Goal: Task Accomplishment & Management: Use online tool/utility

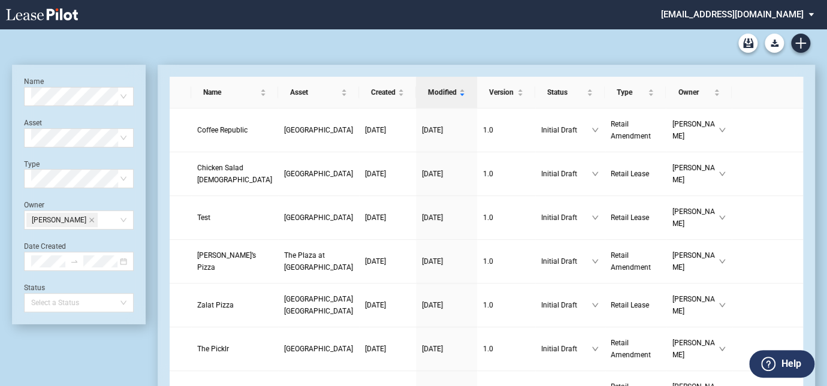
click at [809, 13] on md-select "cmidkiff@diamondlawpa.com Admin Area Settings Sign Out" at bounding box center [742, 13] width 164 height 27
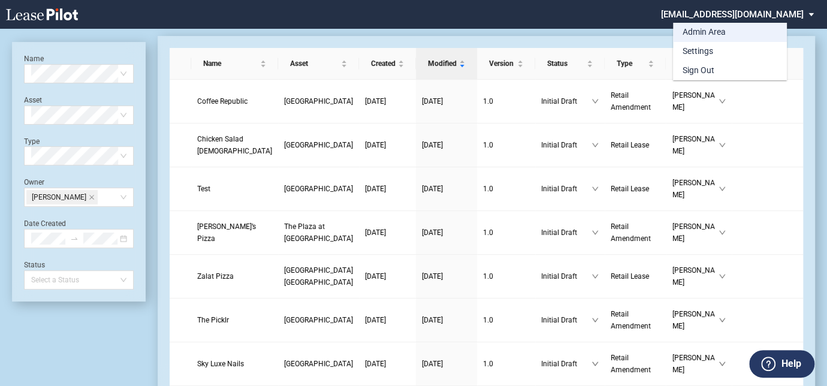
click at [720, 30] on div "Admin Area" at bounding box center [704, 32] width 43 height 12
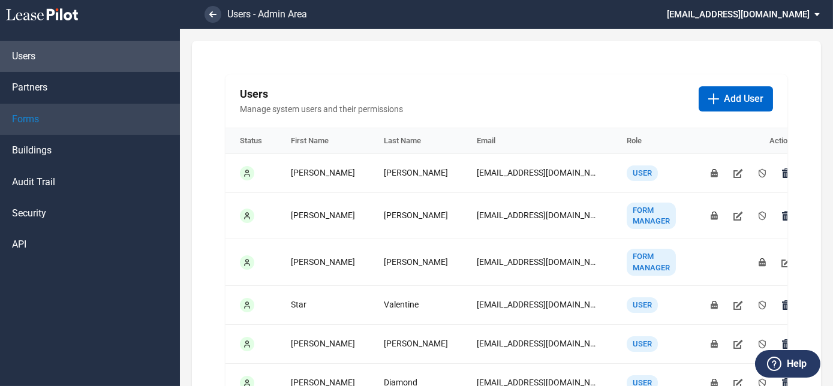
click at [40, 111] on link "Forms" at bounding box center [90, 119] width 180 height 31
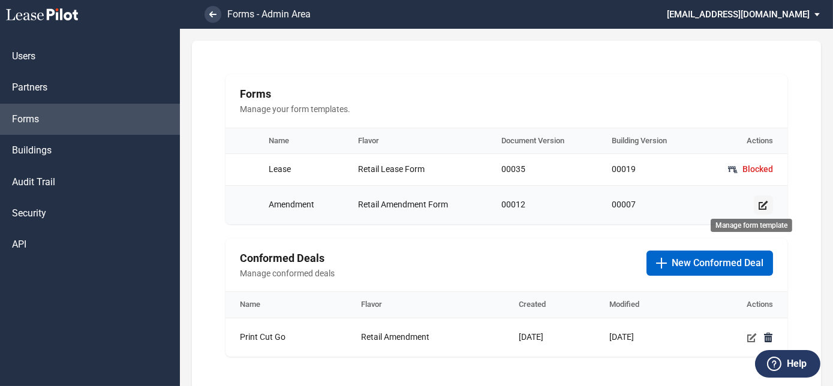
click at [762, 207] on icon "Manage form template" at bounding box center [763, 205] width 10 height 10
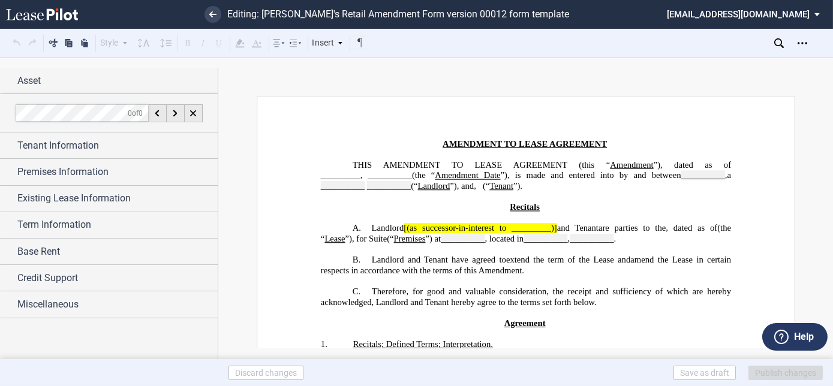
click at [346, 175] on span "”), dated as of _________," at bounding box center [526, 170] width 412 height 20
click at [357, 174] on span "”), dated as of _________," at bounding box center [526, 170] width 412 height 20
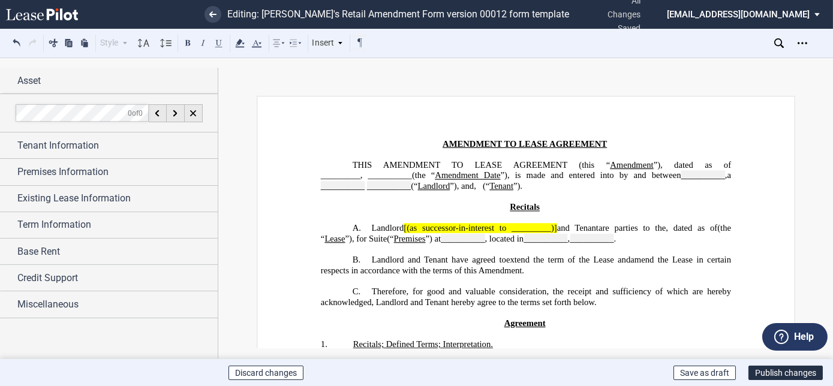
click at [331, 174] on span "”), dated as of _________," at bounding box center [526, 170] width 412 height 20
click at [355, 174] on span "”), dated as of _________," at bounding box center [526, 170] width 412 height 20
drag, startPoint x: 318, startPoint y: 172, endPoint x: 355, endPoint y: 171, distance: 37.2
click at [355, 171] on span "”), dated as of _________," at bounding box center [526, 170] width 412 height 20
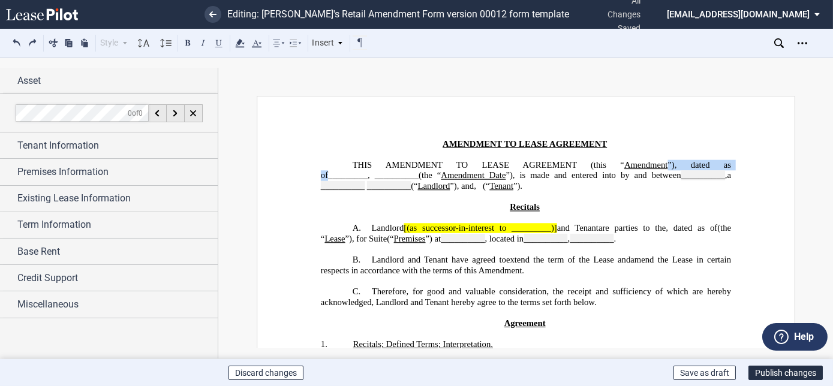
click at [356, 173] on span "”), dated as of _________ ," at bounding box center [526, 170] width 412 height 20
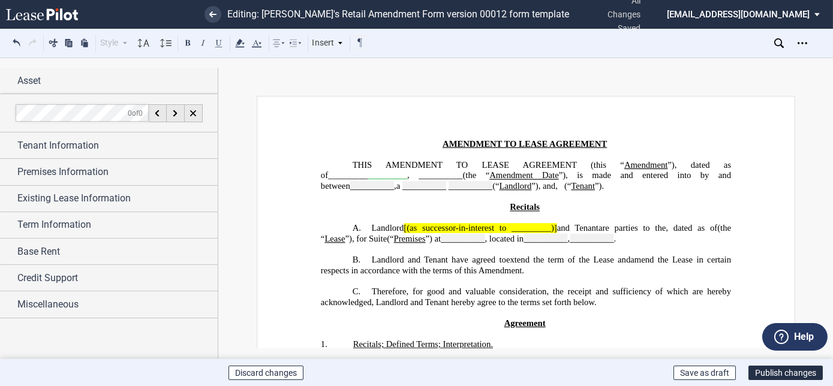
click at [367, 176] on span "_________" at bounding box center [387, 175] width 40 height 10
click at [393, 174] on span "_________" at bounding box center [387, 175] width 40 height 10
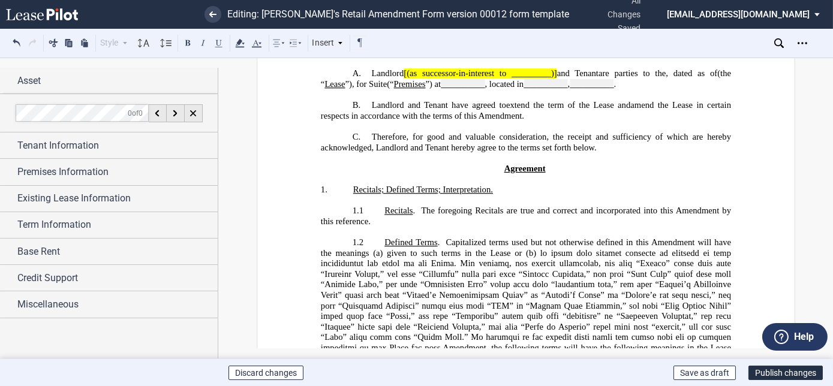
scroll to position [293, 0]
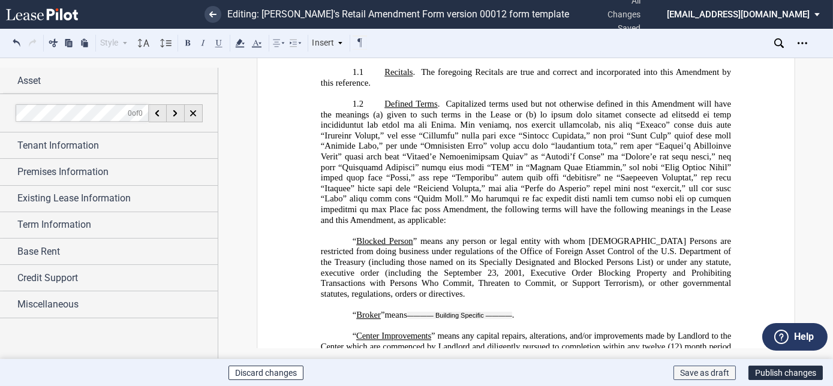
click at [716, 368] on button "Save as draft" at bounding box center [704, 373] width 62 height 14
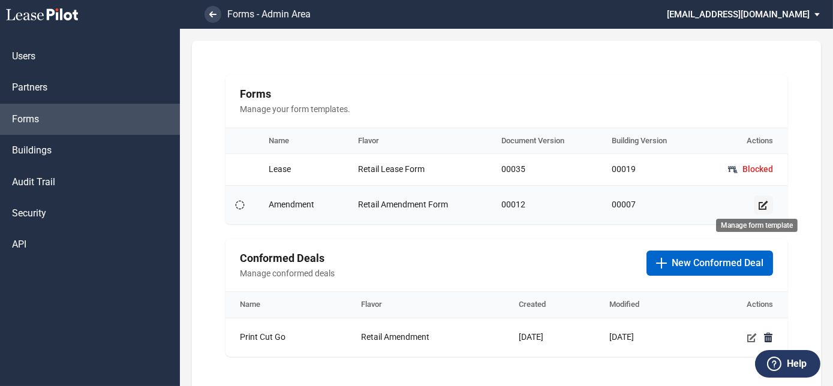
click at [758, 207] on use "Manage form template" at bounding box center [763, 204] width 10 height 9
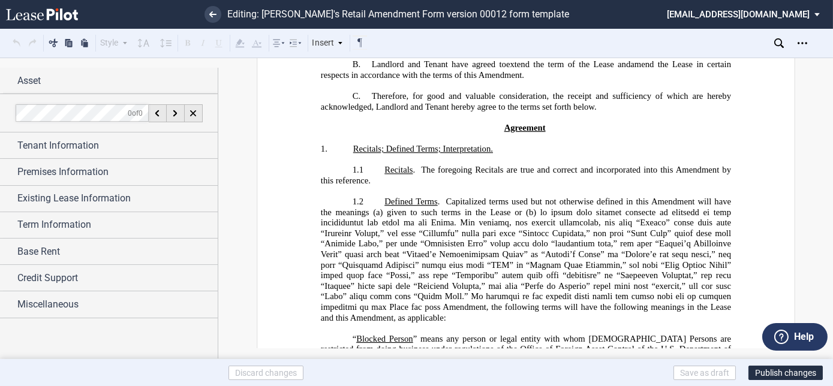
scroll to position [196, 0]
click at [795, 373] on button "Publish changes" at bounding box center [785, 373] width 74 height 14
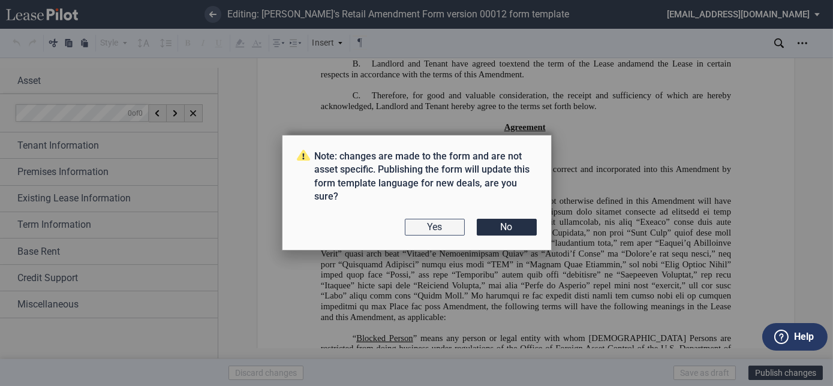
click at [448, 229] on button "Yes" at bounding box center [435, 227] width 60 height 17
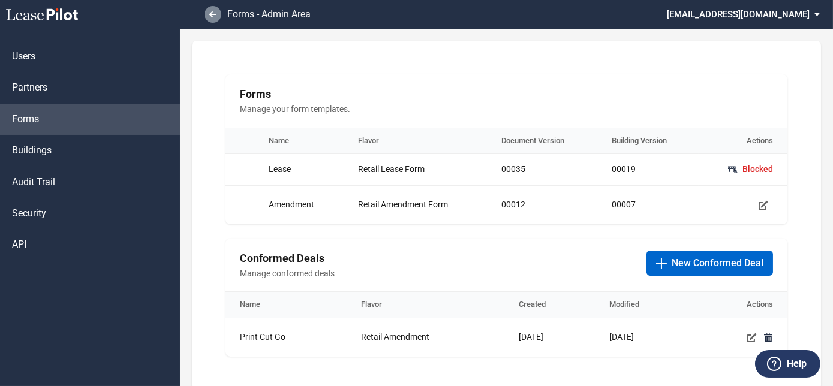
click at [210, 20] on link at bounding box center [212, 14] width 17 height 17
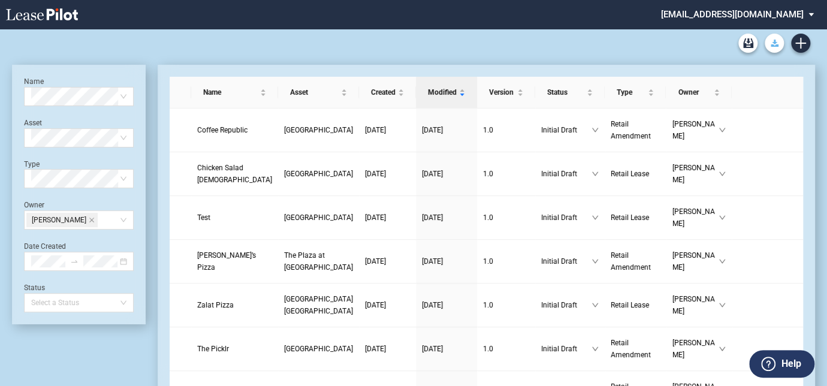
click at [768, 49] on button "Download Blank Form" at bounding box center [774, 43] width 19 height 19
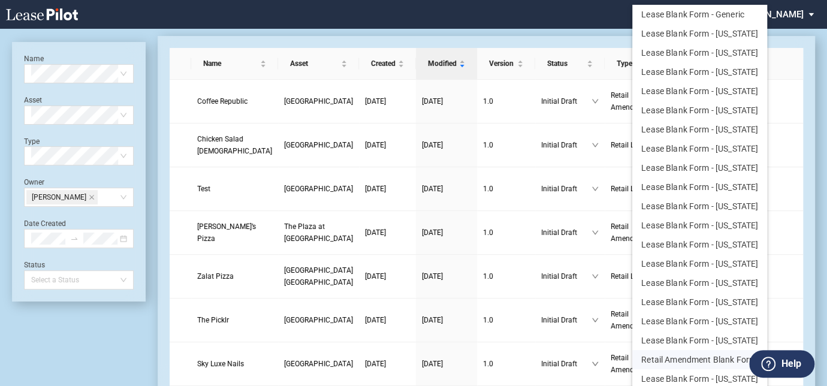
click at [700, 355] on button "Retail Amendment Blank Form" at bounding box center [699, 359] width 135 height 19
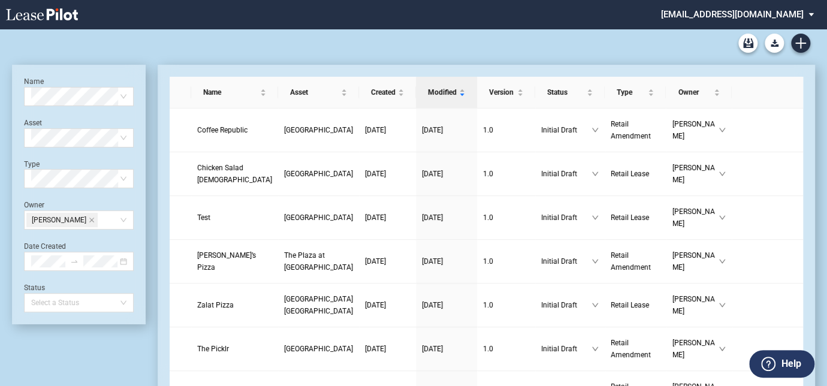
click at [809, 12] on md-select "cmidkiff@diamondlawpa.com Admin Area Settings Sign Out" at bounding box center [742, 13] width 164 height 27
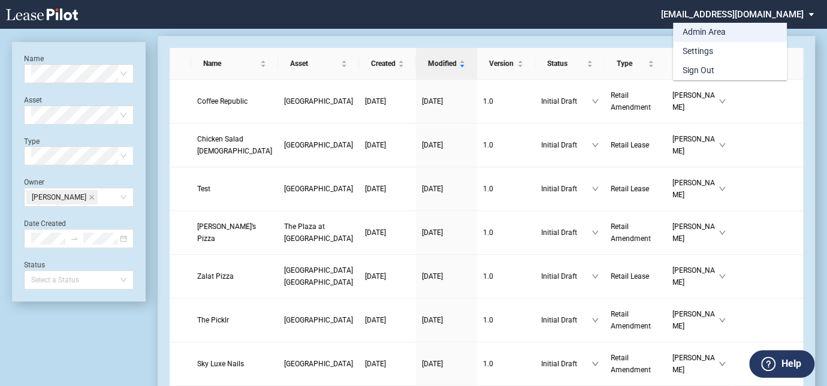
click at [698, 30] on div "Admin Area" at bounding box center [704, 32] width 43 height 12
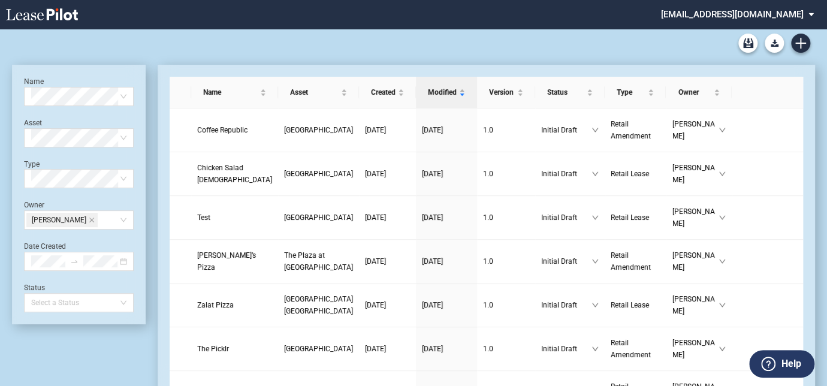
scroll to position [29, 0]
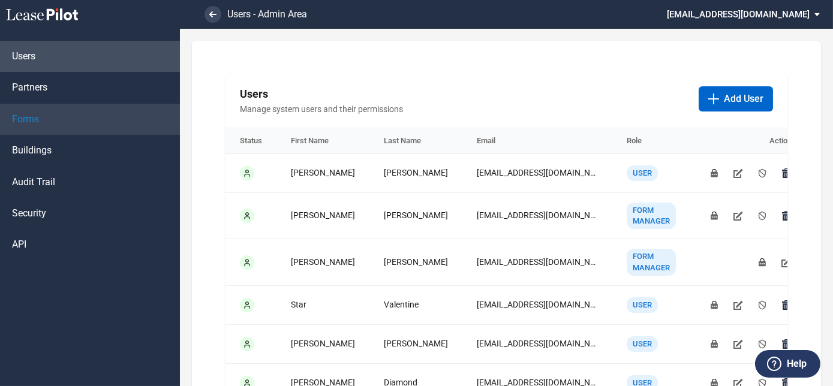
click at [40, 123] on link "Forms" at bounding box center [90, 119] width 180 height 31
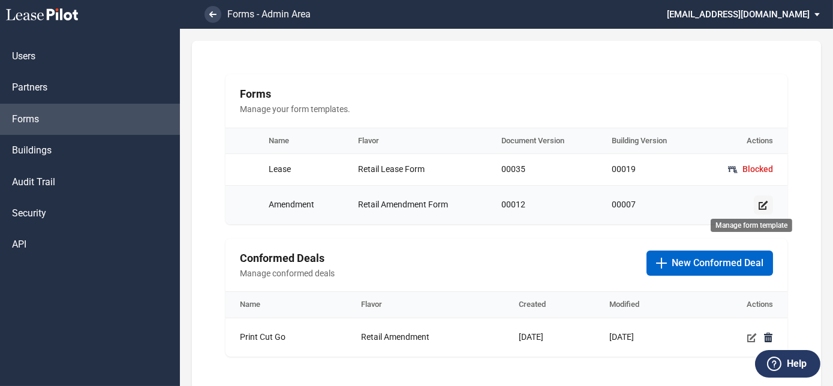
click at [758, 207] on icon "Manage form template" at bounding box center [763, 205] width 10 height 10
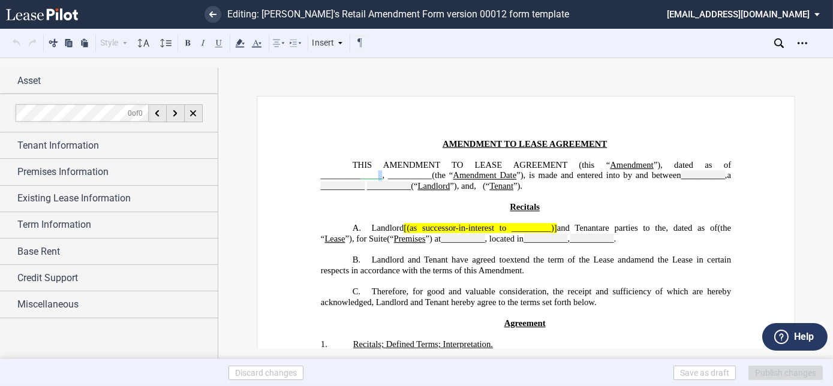
click at [375, 174] on span "”), dated as of _________ _____ ," at bounding box center [526, 170] width 412 height 20
click at [403, 160] on span "AMENDMENT TO LEASE AGREEMENT (this “" at bounding box center [495, 165] width 227 height 10
click at [378, 176] on span "____ _" at bounding box center [371, 175] width 22 height 10
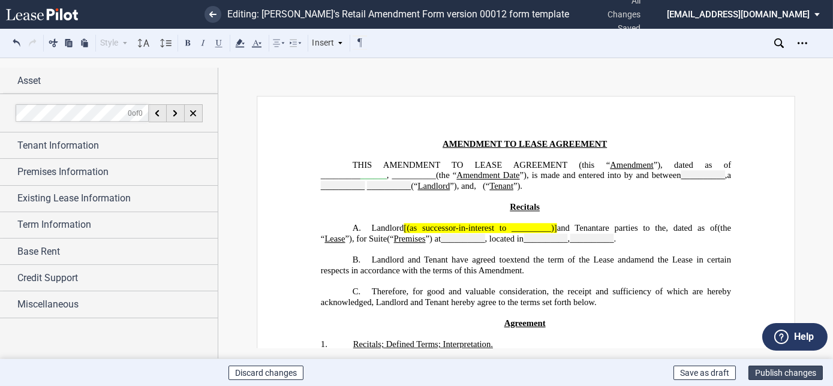
click at [769, 367] on button "Publish changes" at bounding box center [785, 373] width 74 height 14
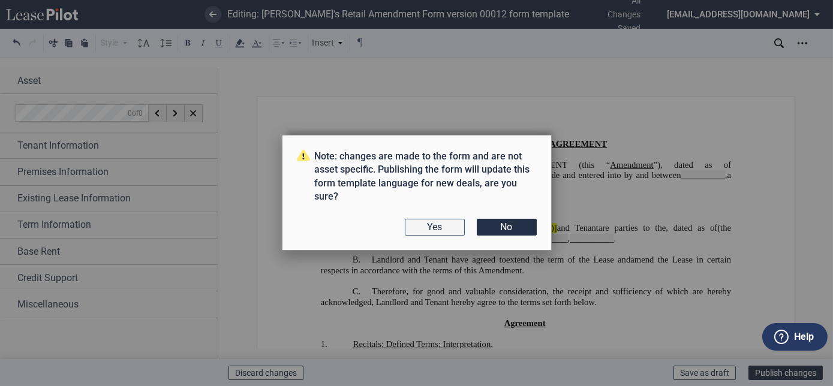
click at [440, 233] on button "Yes" at bounding box center [435, 227] width 60 height 17
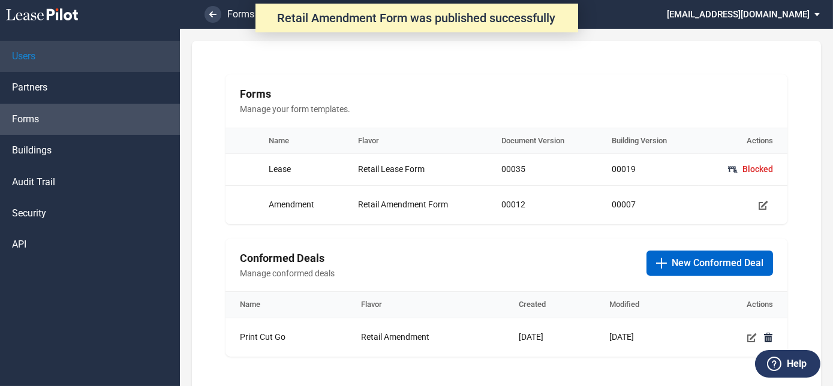
click at [44, 61] on link "Users" at bounding box center [90, 56] width 180 height 31
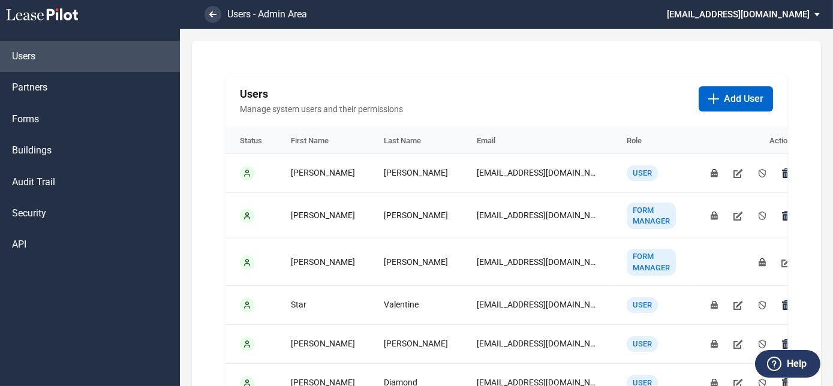
click at [200, 16] on li at bounding box center [172, 14] width 98 height 29
click at [208, 16] on link at bounding box center [212, 14] width 17 height 17
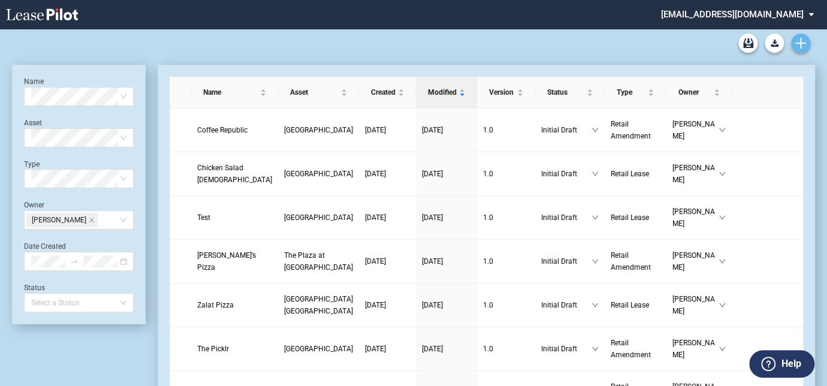
click at [801, 38] on icon "Create new document" at bounding box center [800, 43] width 11 height 11
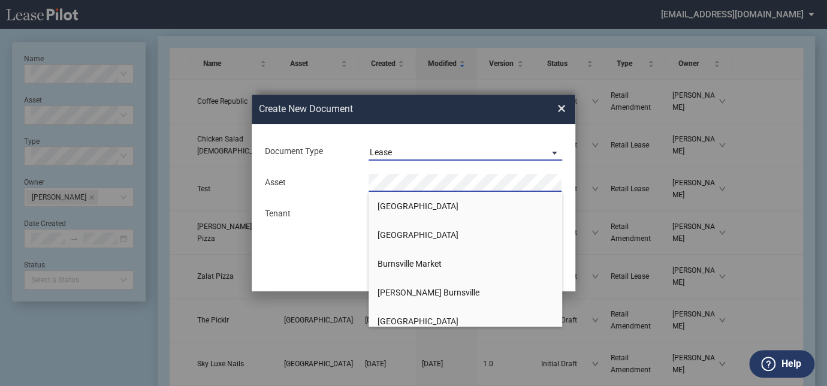
click at [387, 153] on div "Lease" at bounding box center [381, 152] width 22 height 10
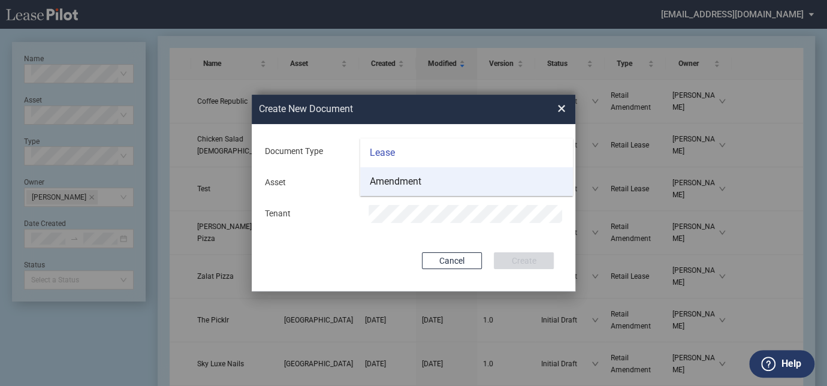
click at [391, 180] on div "Amendment" at bounding box center [396, 181] width 52 height 13
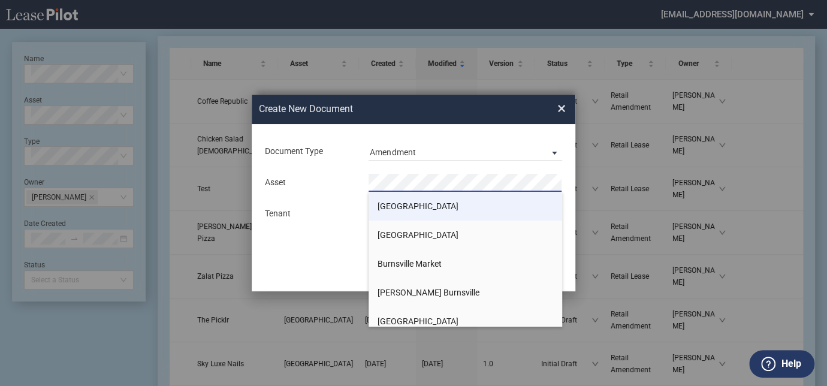
click at [398, 198] on li "[GEOGRAPHIC_DATA]" at bounding box center [466, 206] width 194 height 29
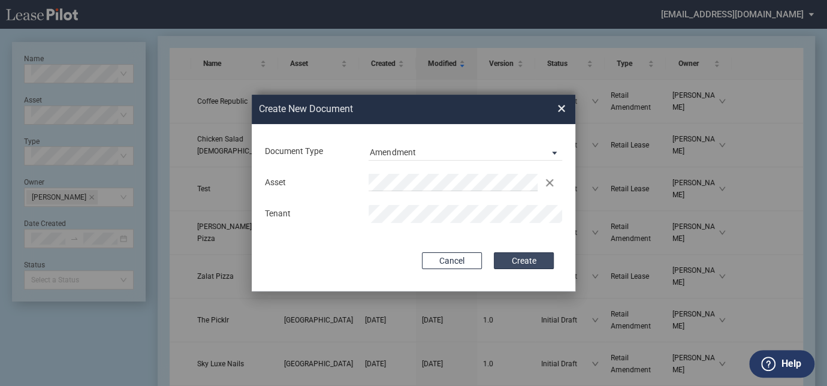
click at [538, 265] on button "Create" at bounding box center [524, 260] width 60 height 17
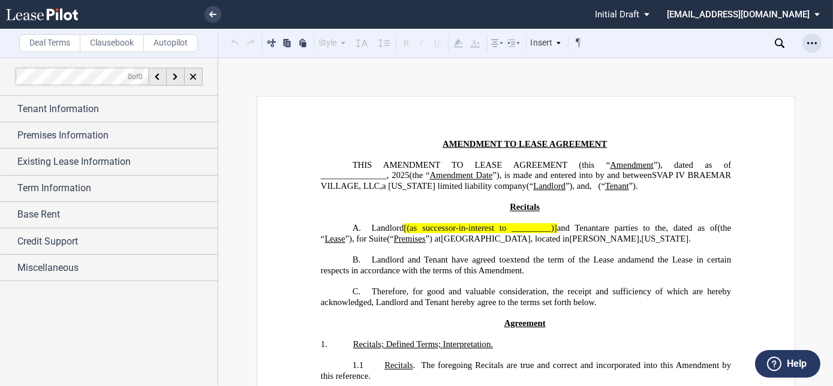
click at [819, 43] on div "Open Lease options menu" at bounding box center [811, 43] width 19 height 19
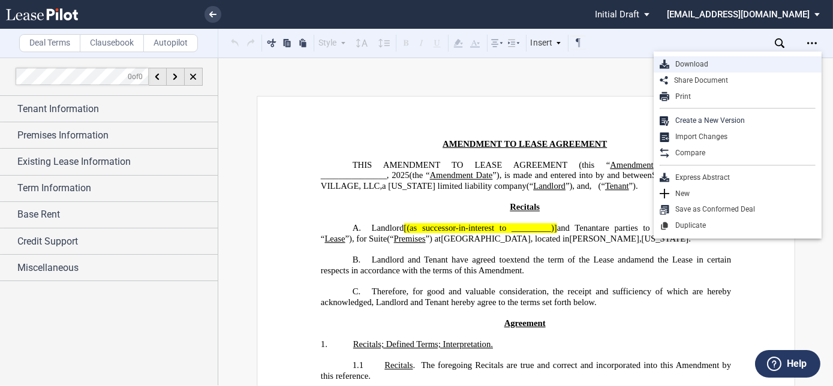
click at [744, 64] on div "Download" at bounding box center [742, 64] width 146 height 10
